Goal: Find contact information: Find contact information

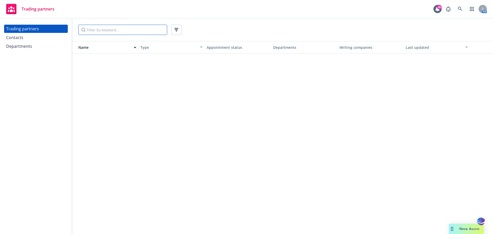
scroll to position [15963, 0]
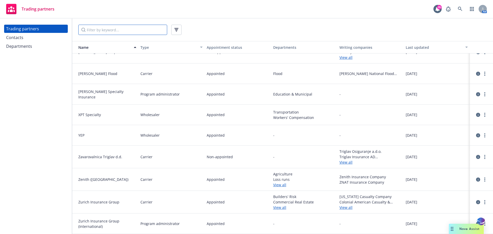
drag, startPoint x: 0, startPoint y: 0, endPoint x: 116, endPoint y: 31, distance: 120.0
click at [116, 31] on input "Filter by keyword..." at bounding box center [122, 30] width 89 height 10
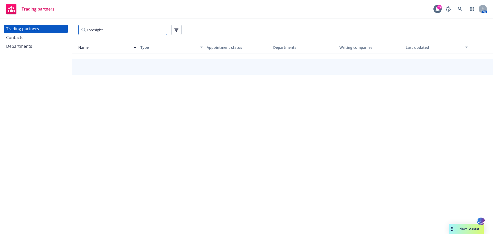
scroll to position [0, 0]
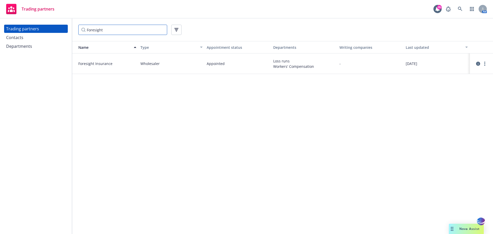
type input "Foresight"
click at [162, 30] on input "Foresight" at bounding box center [122, 30] width 89 height 10
click at [104, 32] on input "Filter by keyword..." at bounding box center [122, 30] width 89 height 10
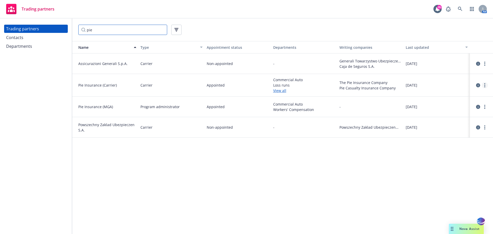
type input "pie"
click at [485, 85] on circle "more" at bounding box center [485, 85] width 1 height 1
click at [452, 95] on link "View contacts" at bounding box center [459, 96] width 57 height 10
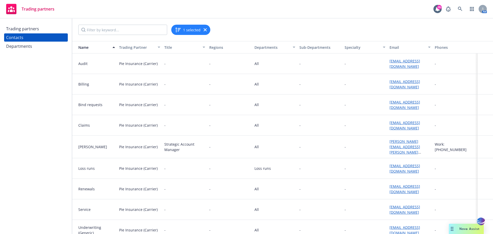
drag, startPoint x: 396, startPoint y: 143, endPoint x: 353, endPoint y: 126, distance: 45.6
click at [353, 126] on div "-" at bounding box center [365, 125] width 45 height 21
drag, startPoint x: 396, startPoint y: 143, endPoint x: 361, endPoint y: 147, distance: 35.0
click at [361, 147] on div "-" at bounding box center [365, 147] width 45 height 23
drag, startPoint x: 397, startPoint y: 149, endPoint x: 384, endPoint y: 145, distance: 13.7
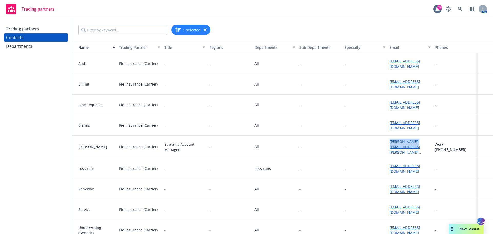
click at [384, 145] on div "[PERSON_NAME] Pie Insurance (Carrier) Strategic Account Manager - All - - [PERS…" at bounding box center [282, 147] width 421 height 23
copy div "[PERSON_NAME][EMAIL_ADDRESS][PERSON_NAME][DOMAIN_NAME]"
